Goal: Information Seeking & Learning: Learn about a topic

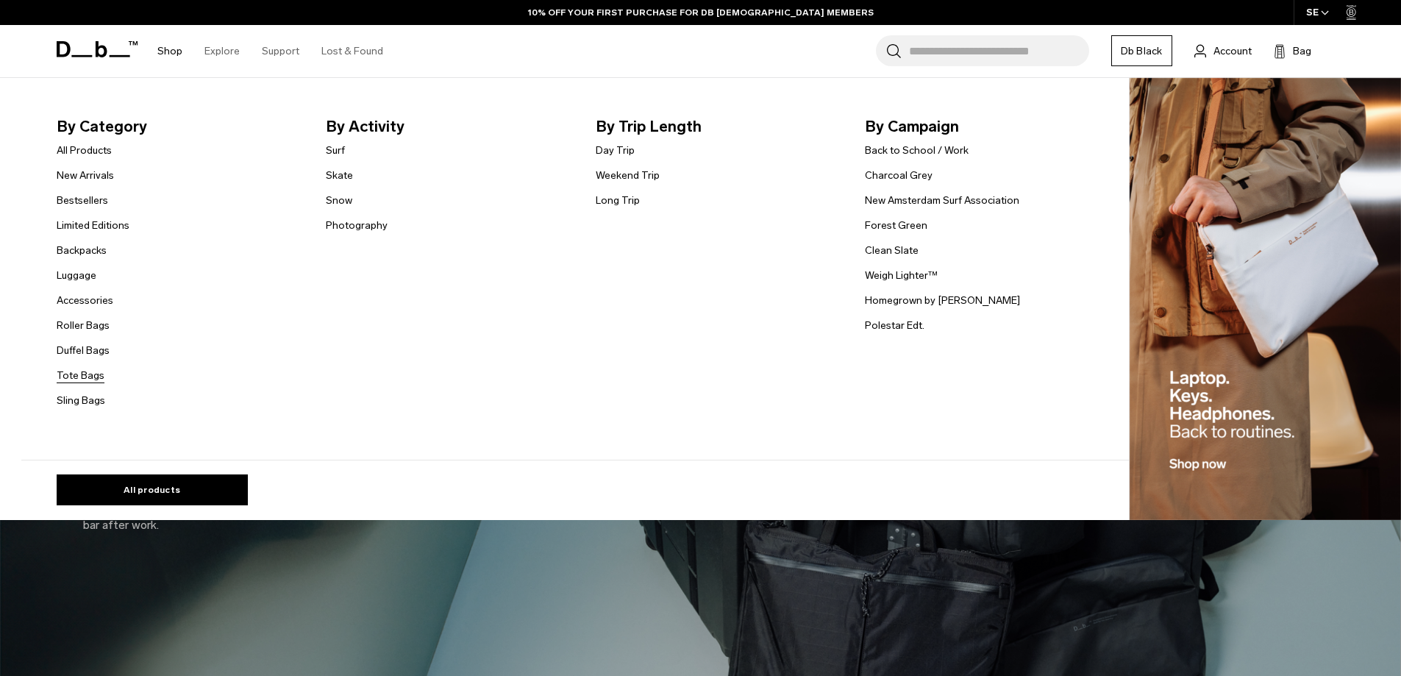
click at [88, 373] on link "Tote Bags" at bounding box center [81, 375] width 48 height 15
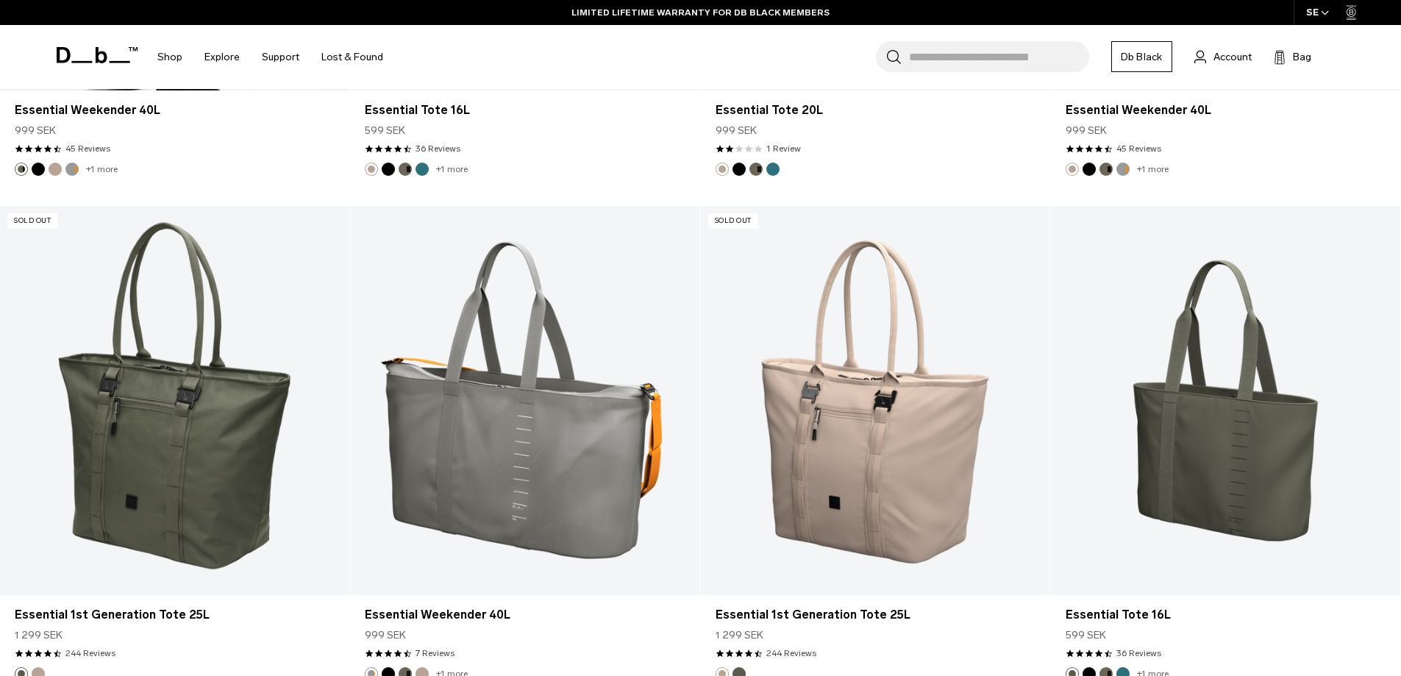
scroll to position [1754, 0]
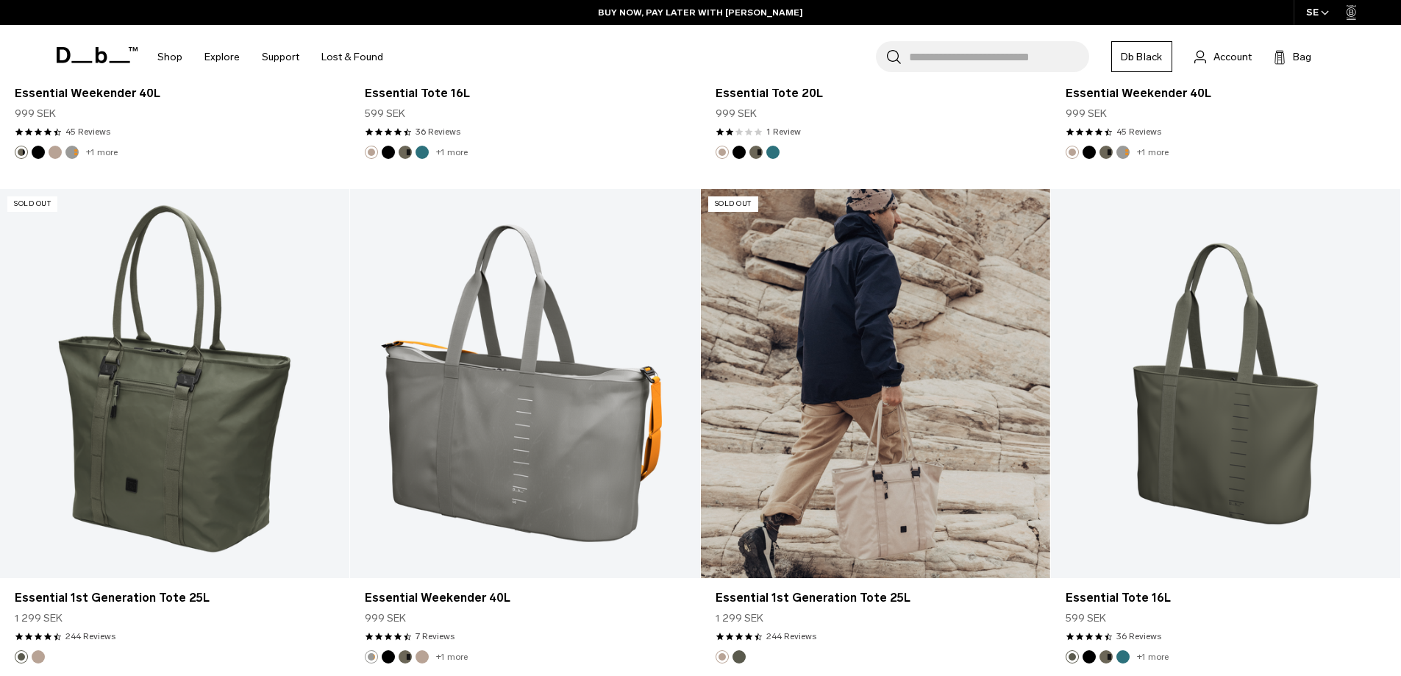
click at [863, 407] on link "Essential 1st Generation Tote 25L" at bounding box center [875, 383] width 349 height 388
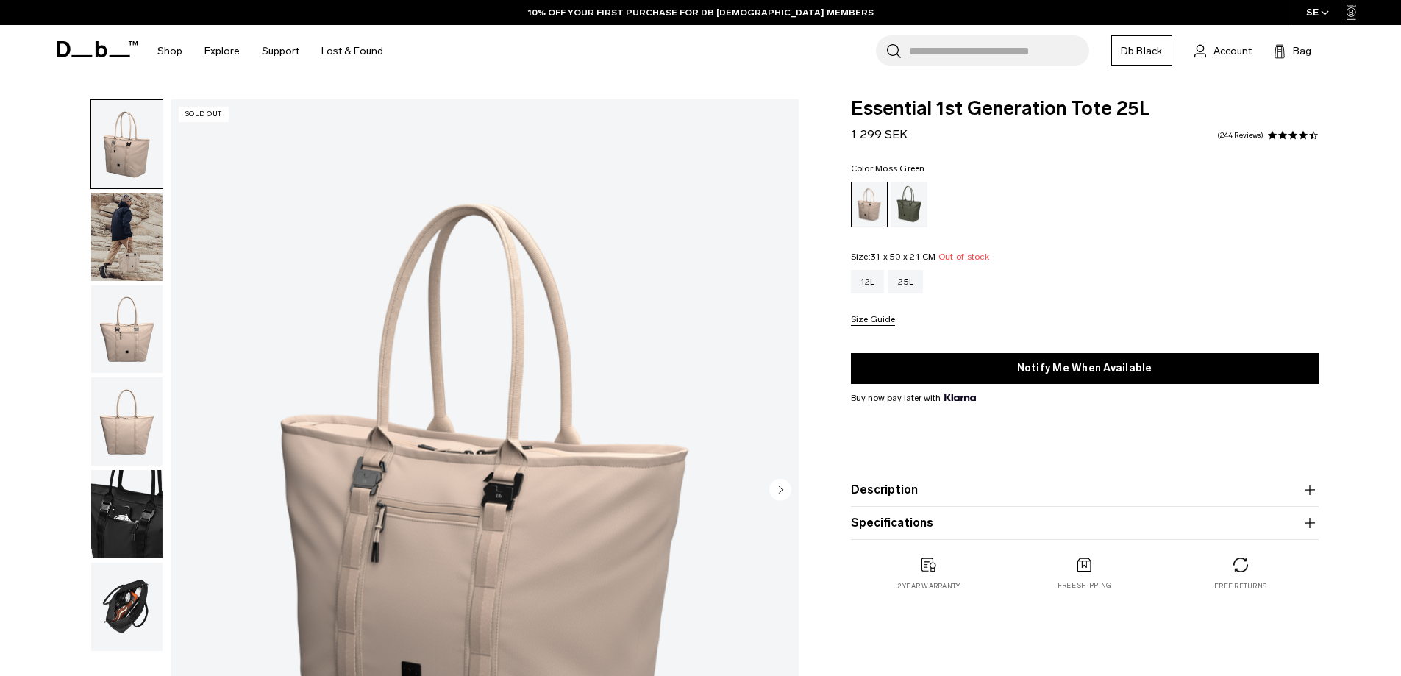
click at [907, 193] on div "Moss Green" at bounding box center [909, 205] width 38 height 46
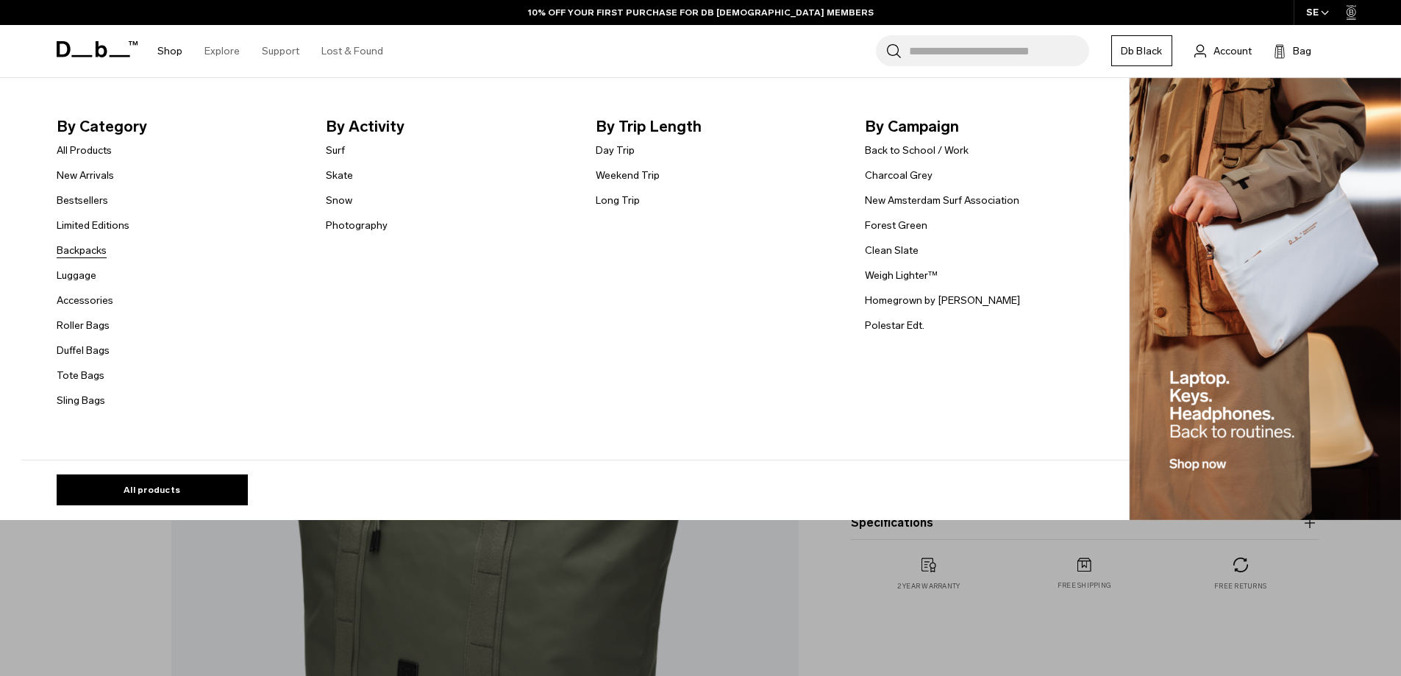
click at [85, 254] on link "Backpacks" at bounding box center [82, 250] width 50 height 15
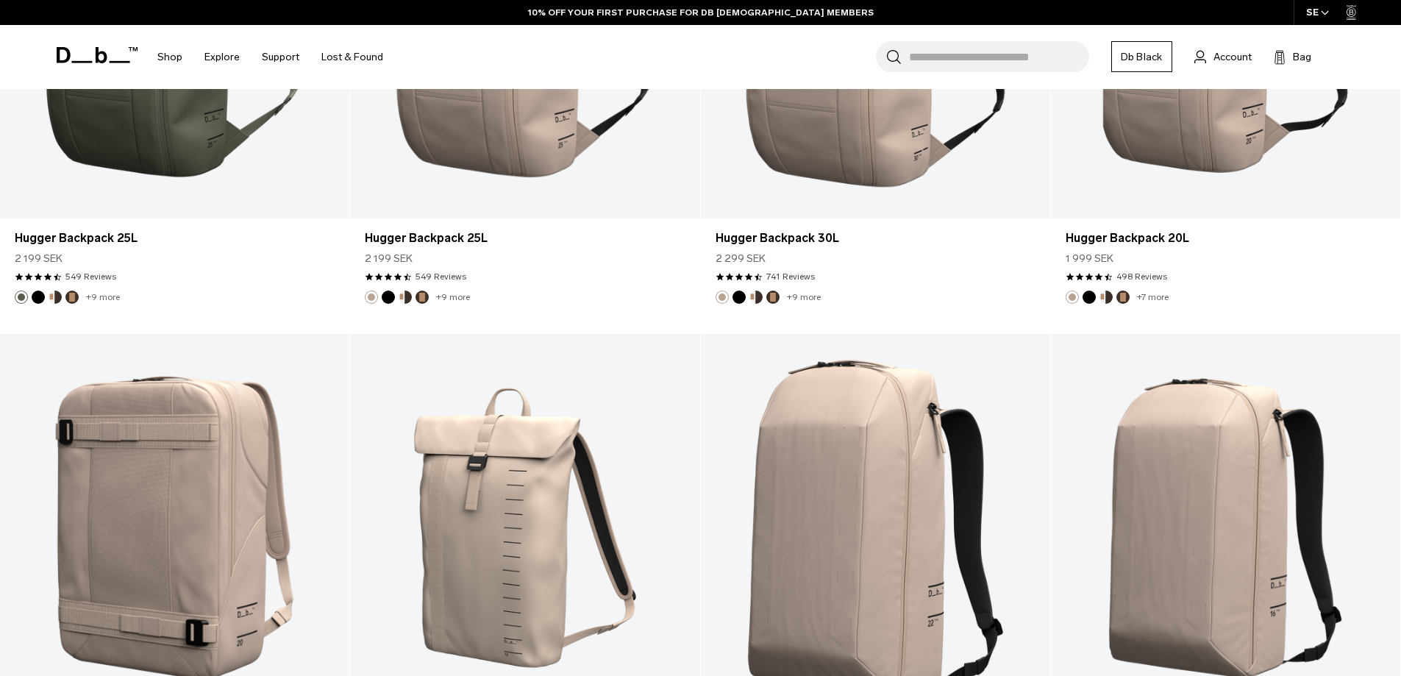
scroll to position [4927, 0]
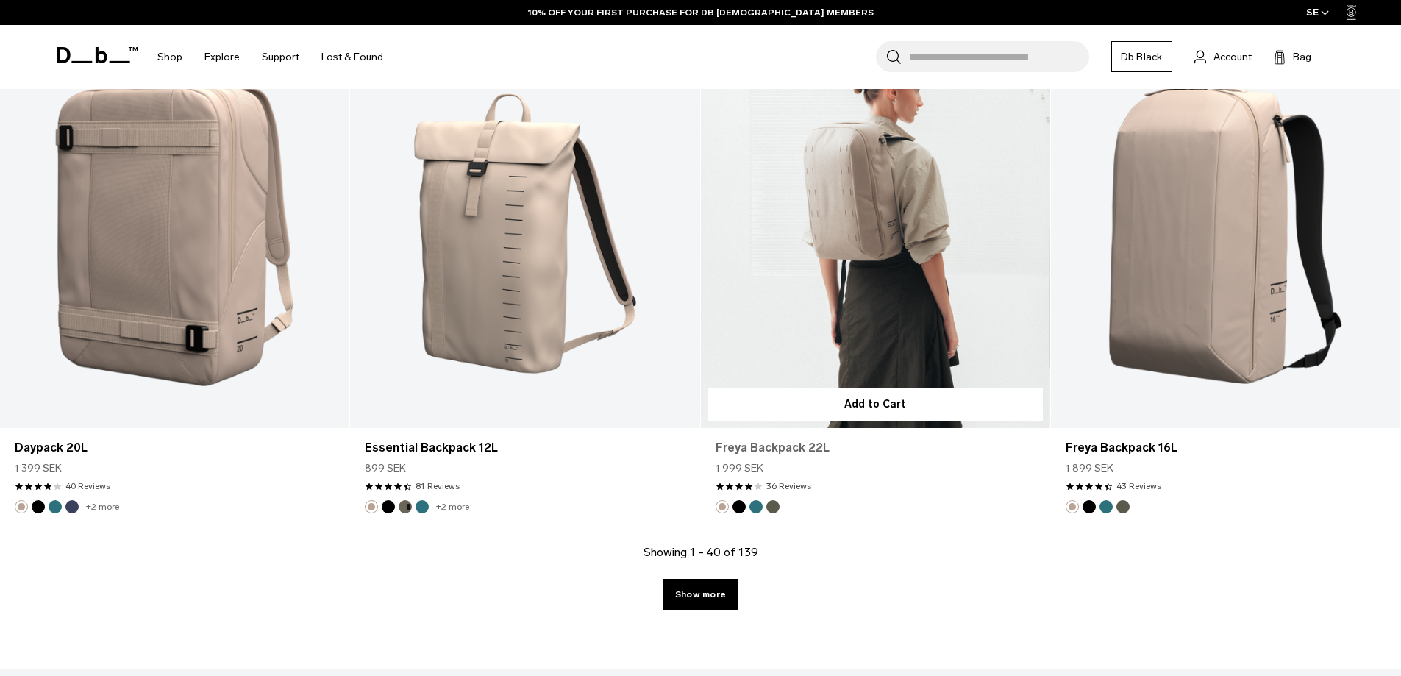
click at [710, 600] on link "Show more" at bounding box center [701, 594] width 76 height 31
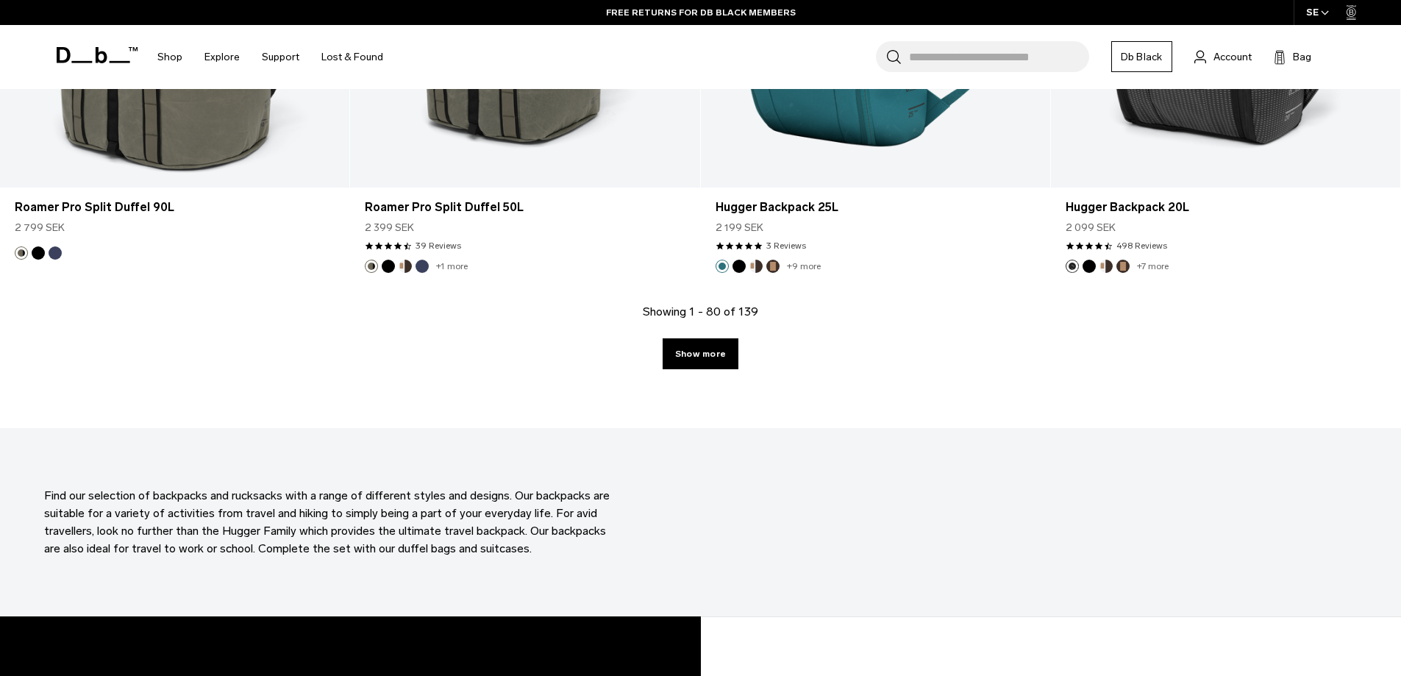
scroll to position [10221, 0]
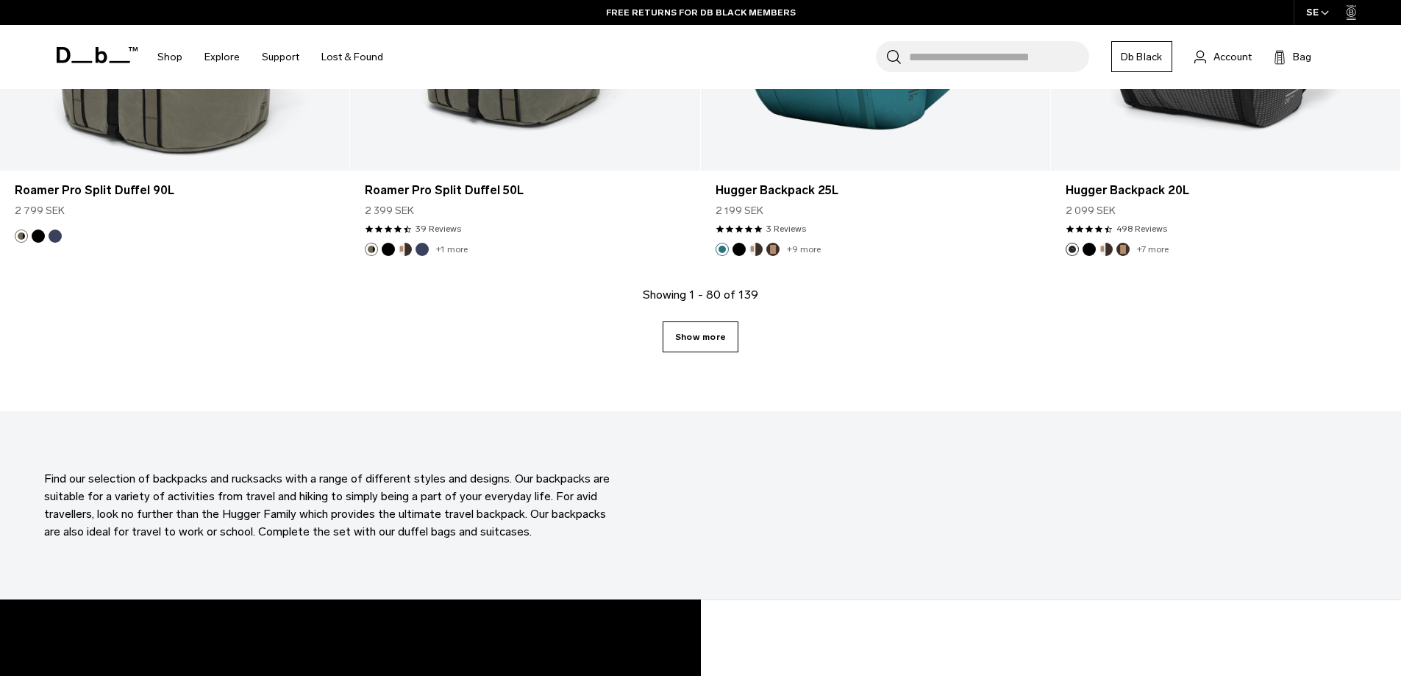
click at [713, 353] on div "Showing 1 - 80 of 139 Show more" at bounding box center [700, 348] width 1401 height 125
click at [704, 338] on link "Show more" at bounding box center [701, 336] width 76 height 31
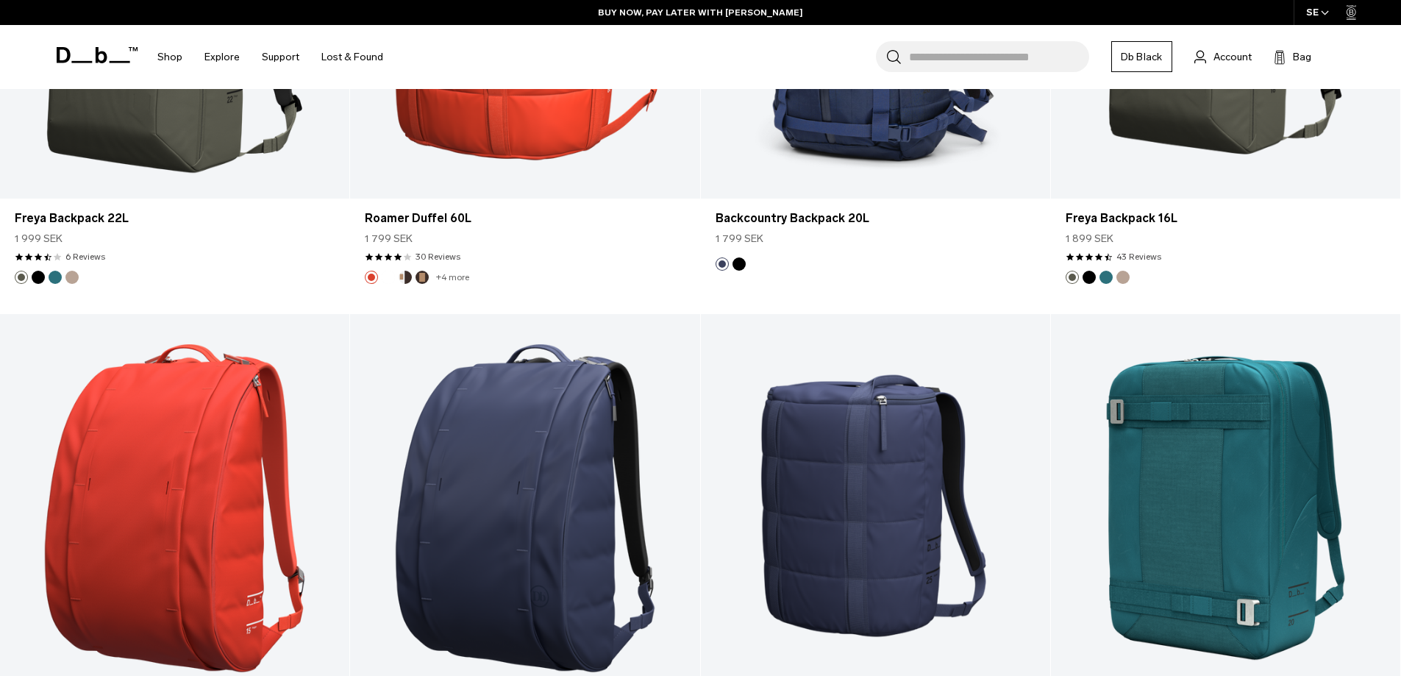
scroll to position [15168, 0]
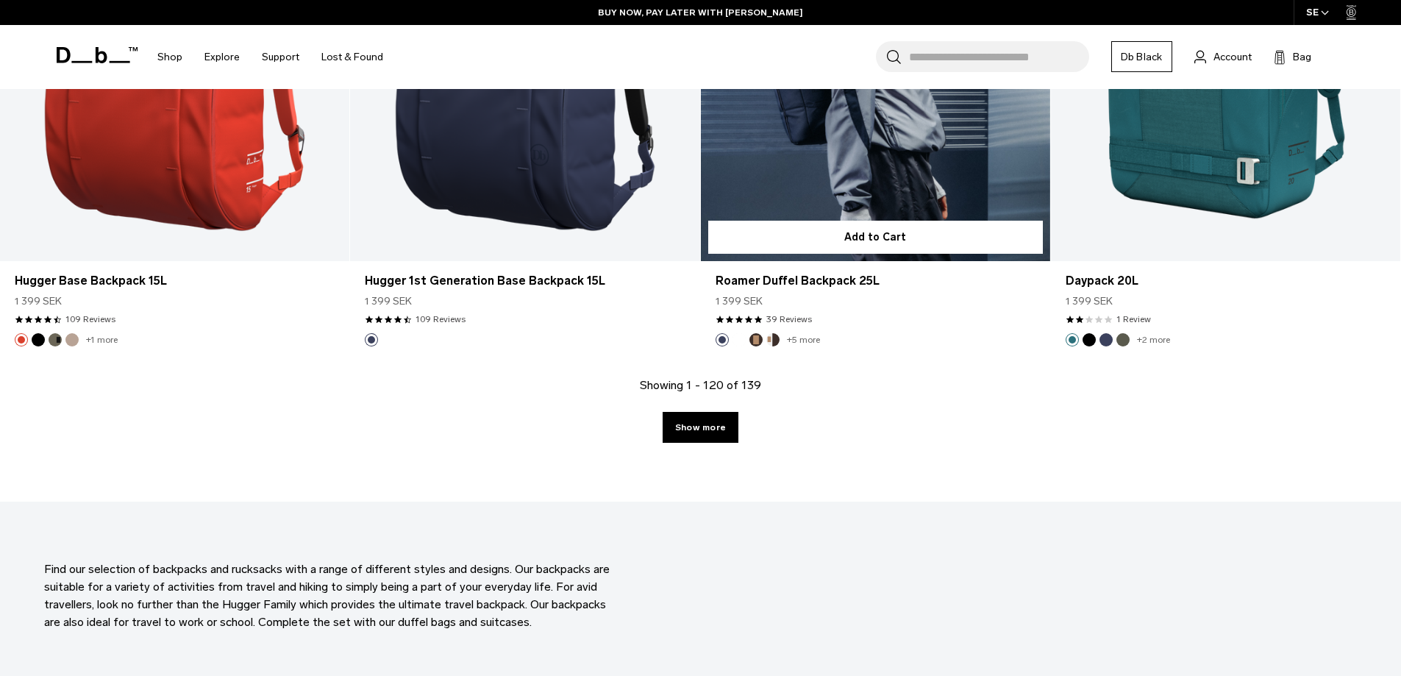
click at [699, 436] on link "Show more" at bounding box center [701, 427] width 76 height 31
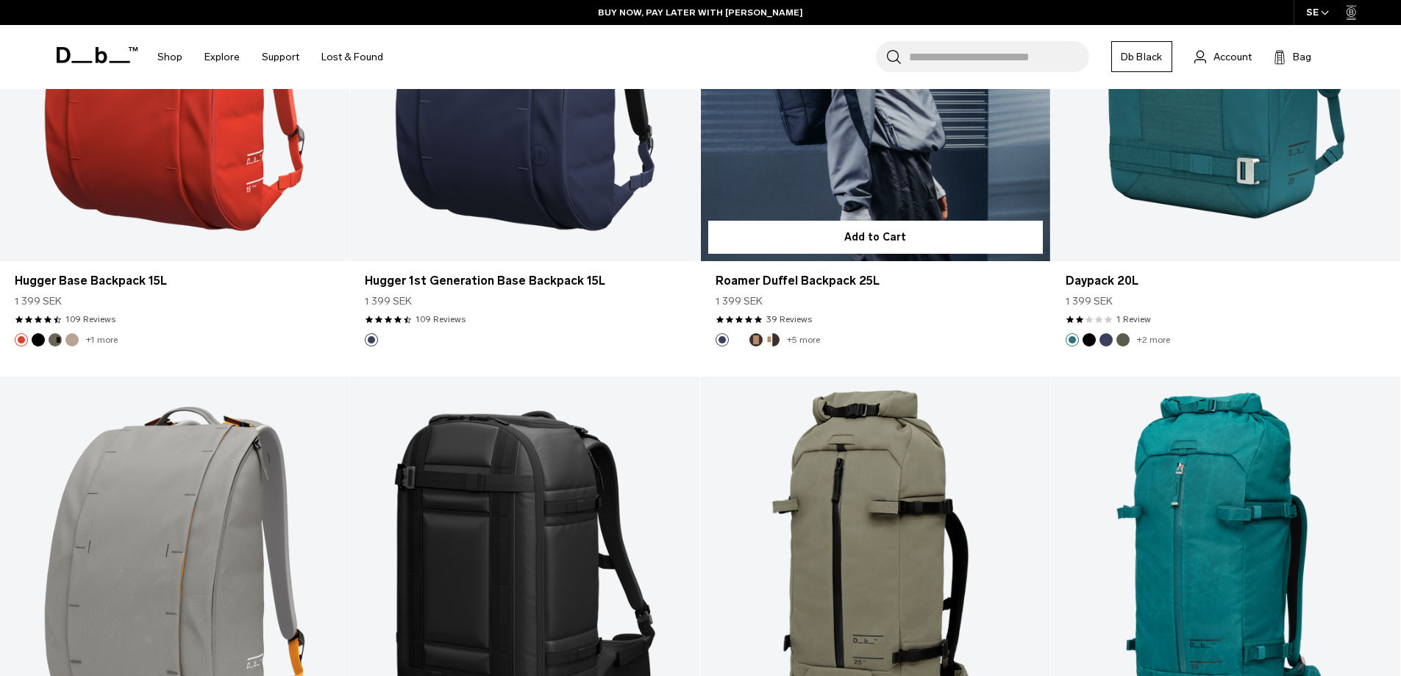
scroll to position [16864, 0]
